Goal: Task Accomplishment & Management: Use online tool/utility

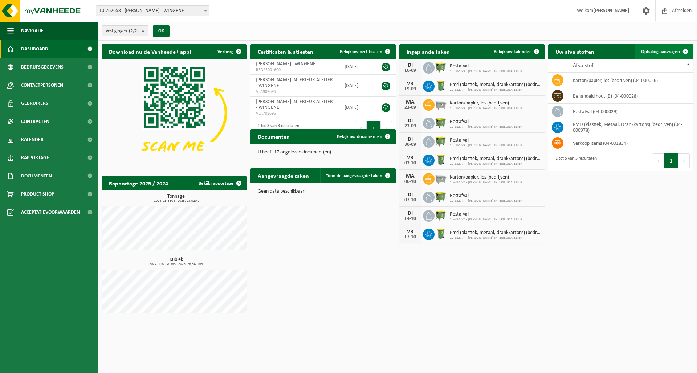
click at [684, 49] on span at bounding box center [685, 51] width 15 height 15
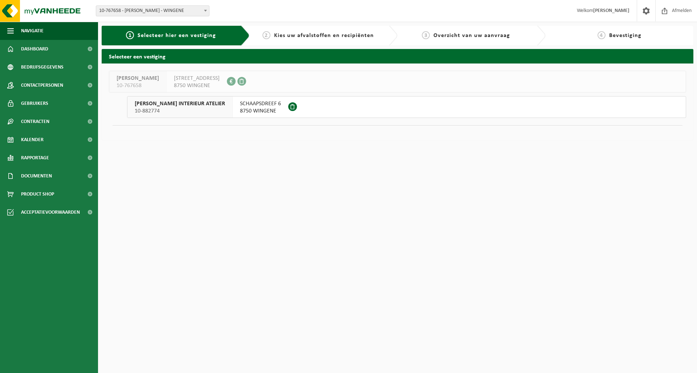
click at [288, 106] on span at bounding box center [292, 106] width 9 height 9
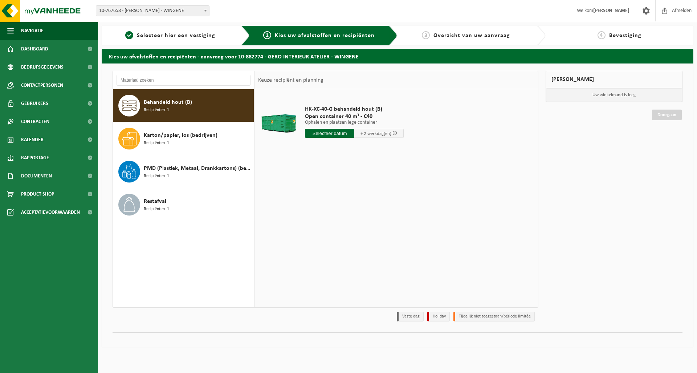
click at [175, 104] on span "Behandeld hout (B)" at bounding box center [168, 102] width 48 height 9
click at [336, 133] on input "text" at bounding box center [329, 133] width 49 height 9
click at [339, 199] on div "17" at bounding box center [337, 198] width 13 height 12
type input "Van 2025-09-17"
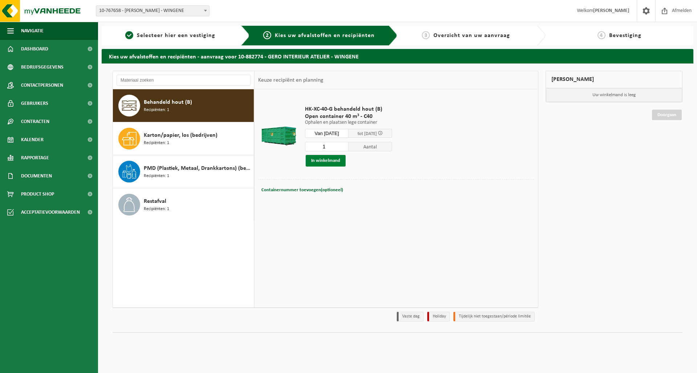
click at [325, 161] on button "In winkelmand" at bounding box center [326, 161] width 40 height 12
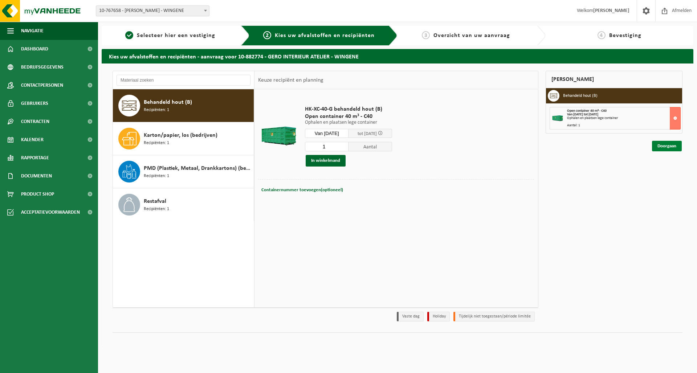
click at [663, 146] on link "Doorgaan" at bounding box center [667, 146] width 30 height 11
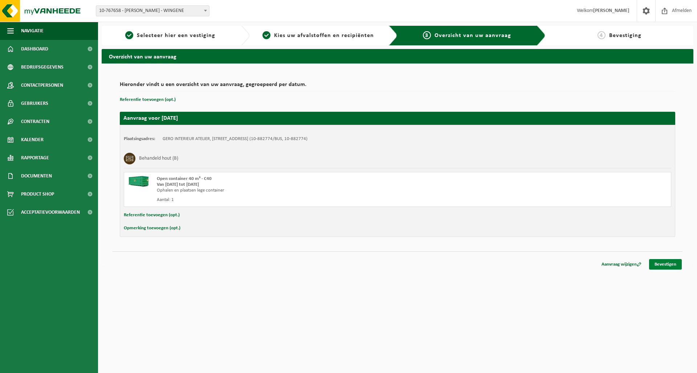
click at [665, 263] on link "Bevestigen" at bounding box center [665, 264] width 33 height 11
